Goal: Use online tool/utility

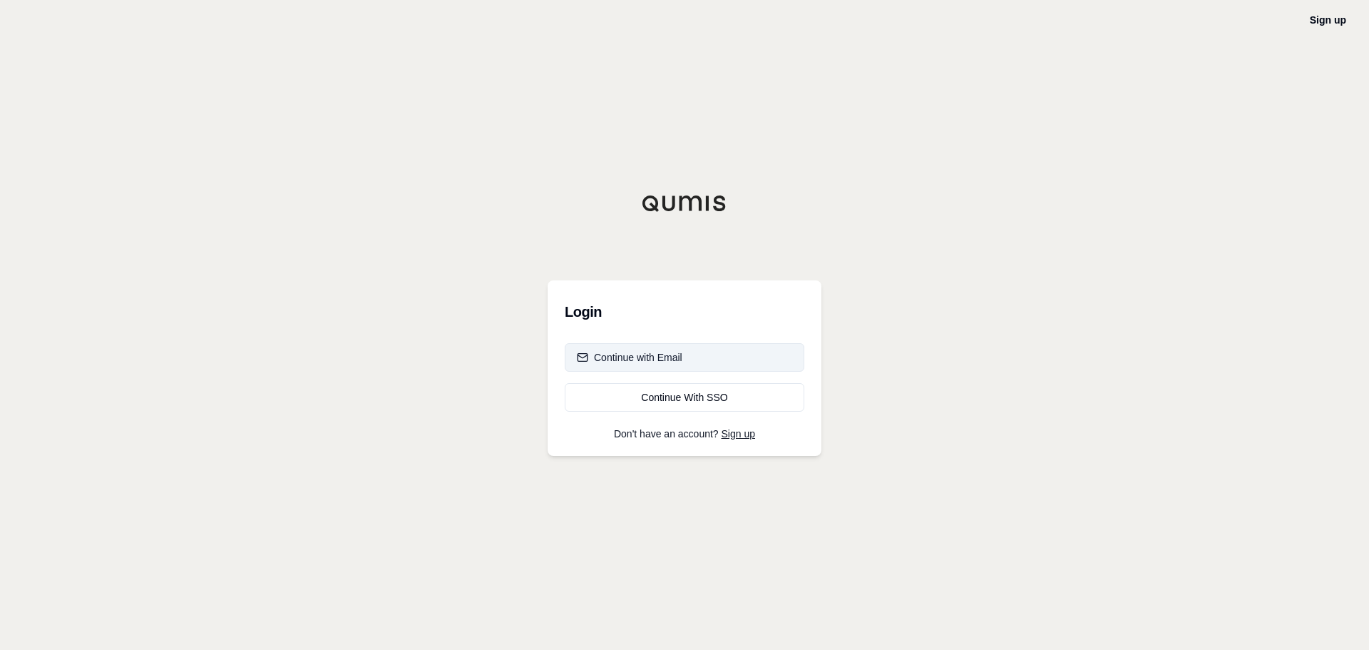
click at [671, 359] on div "Continue with Email" at bounding box center [630, 357] width 106 height 14
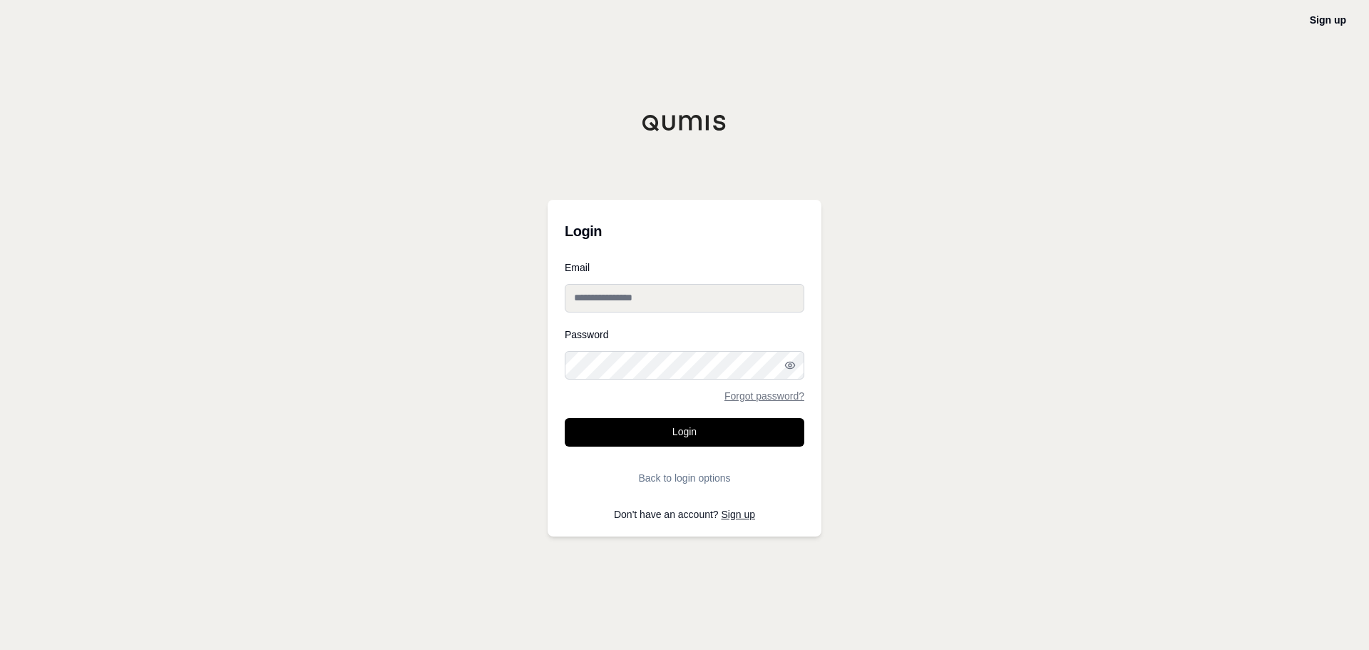
type input "**********"
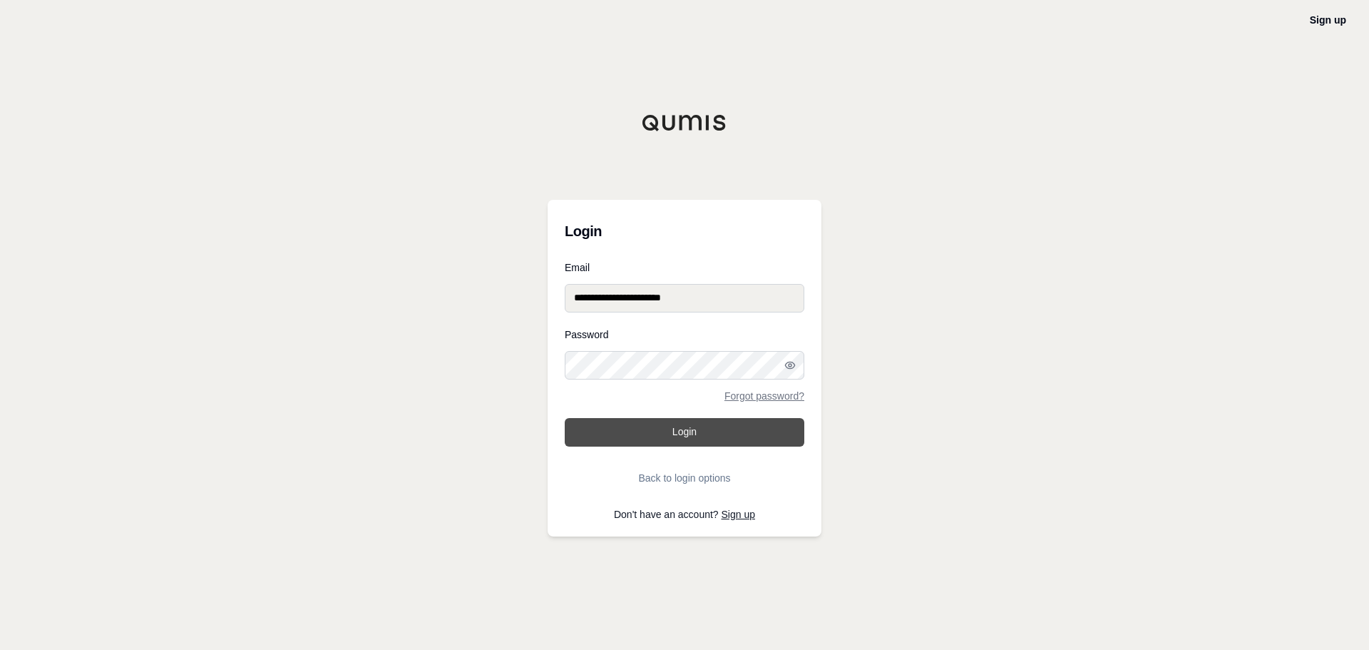
click at [679, 436] on button "Login" at bounding box center [685, 432] width 240 height 29
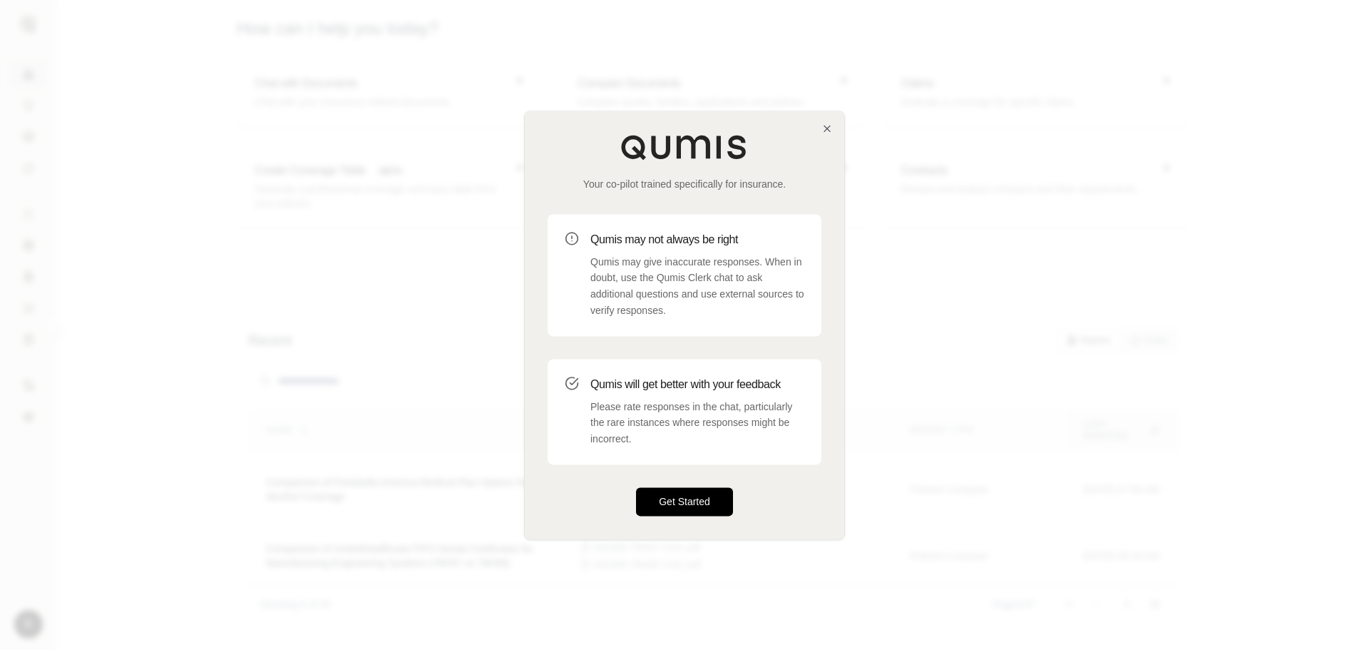
click at [686, 503] on button "Get Started" at bounding box center [684, 501] width 97 height 29
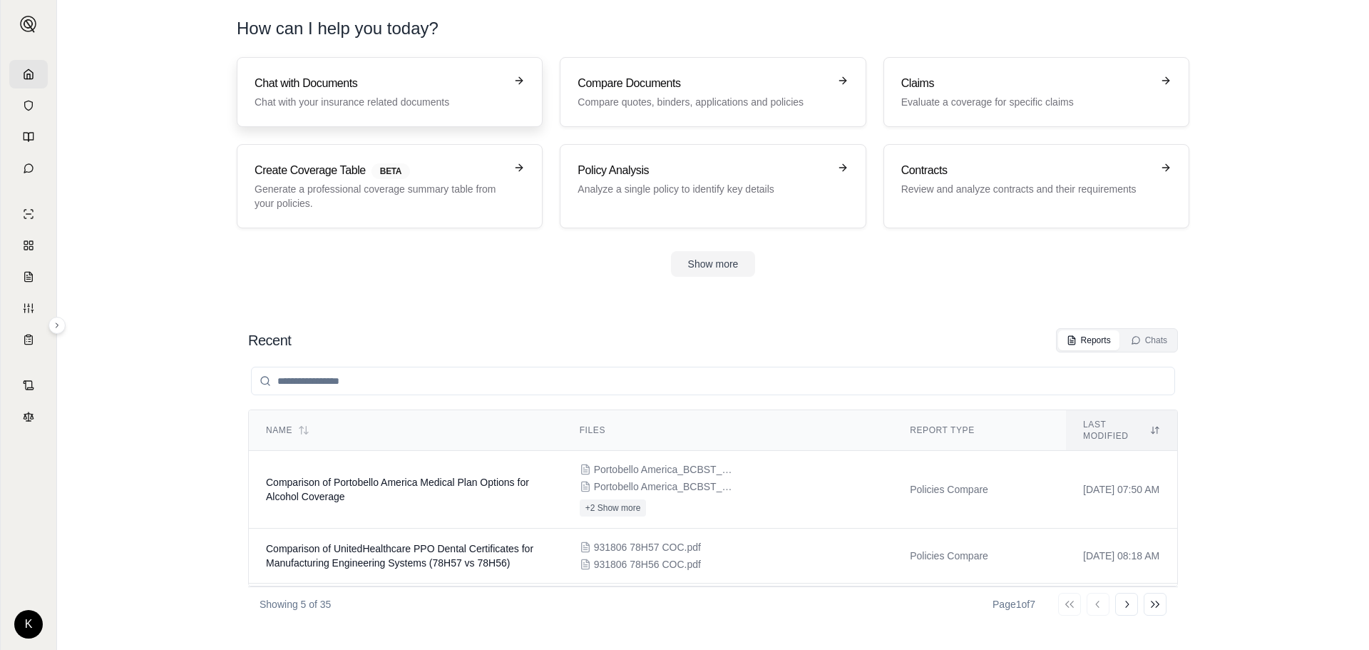
click at [309, 82] on h3 "Chat with Documents" at bounding box center [380, 83] width 250 height 17
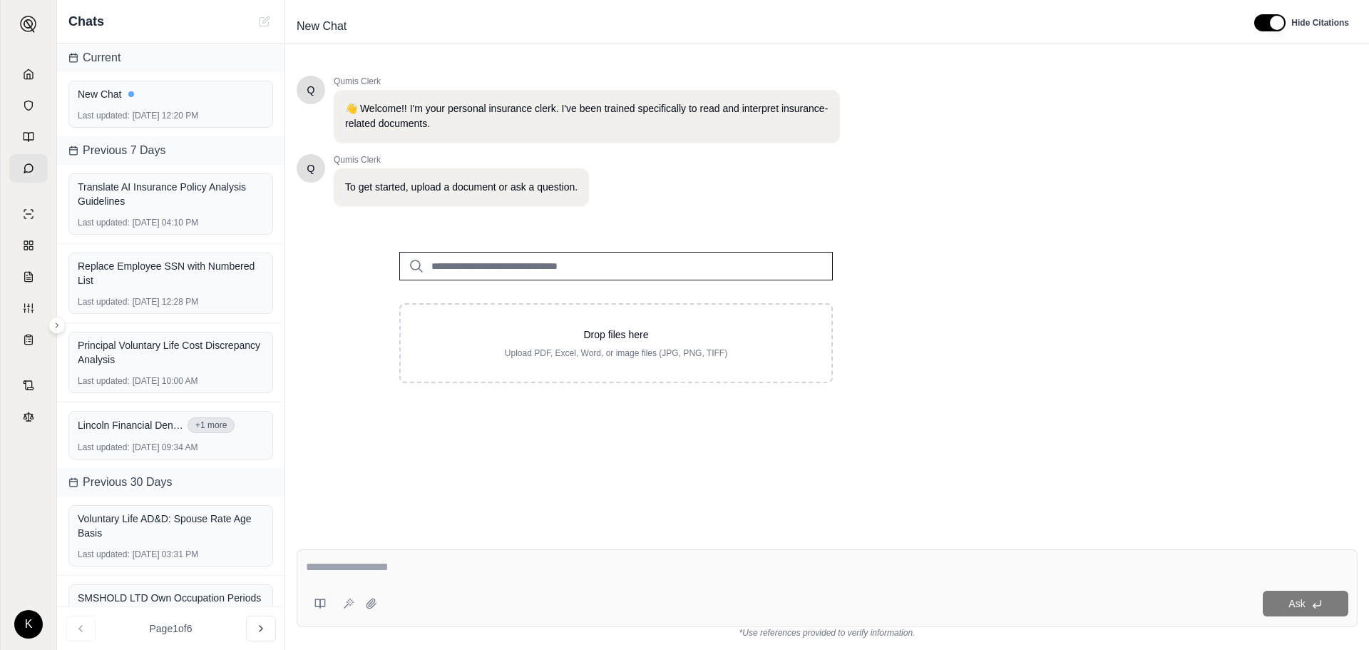
click at [833, 307] on div "Q Qumis Clerk 👋 Welcome!! I'm your personal insurance clerk. I've been trained …" at bounding box center [827, 295] width 1061 height 462
